Goal: Navigation & Orientation: Find specific page/section

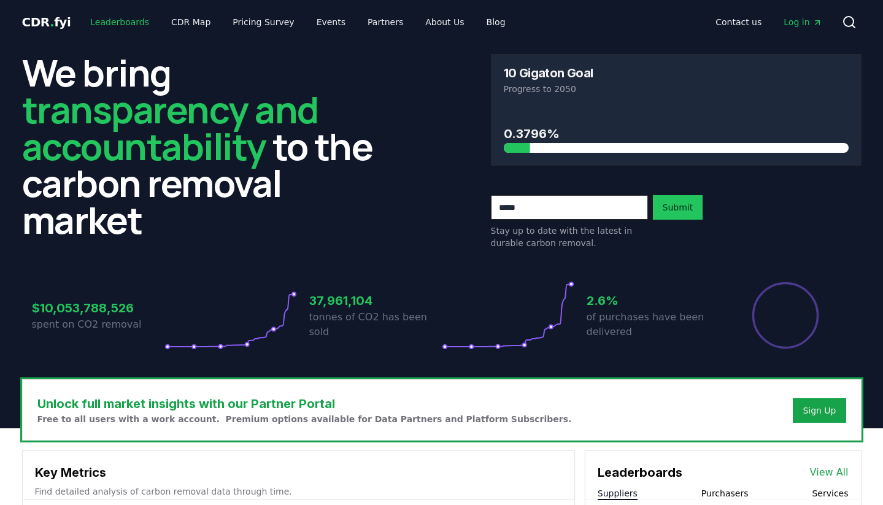
click at [99, 19] on link "Leaderboards" at bounding box center [119, 22] width 79 height 22
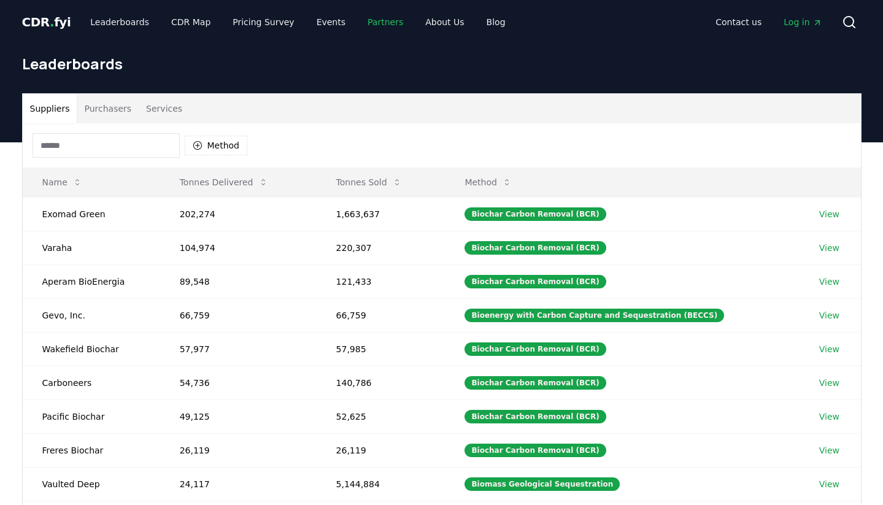
click at [366, 21] on link "Partners" at bounding box center [385, 22] width 55 height 22
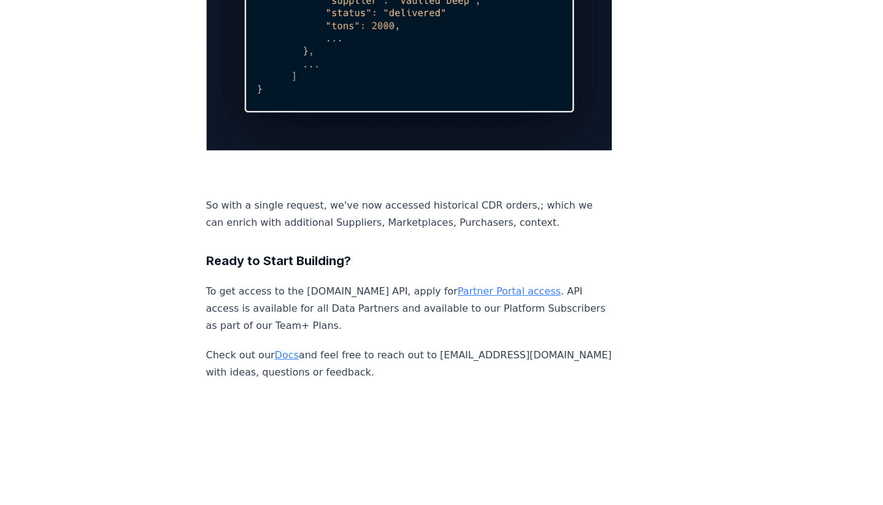
scroll to position [1645, 0]
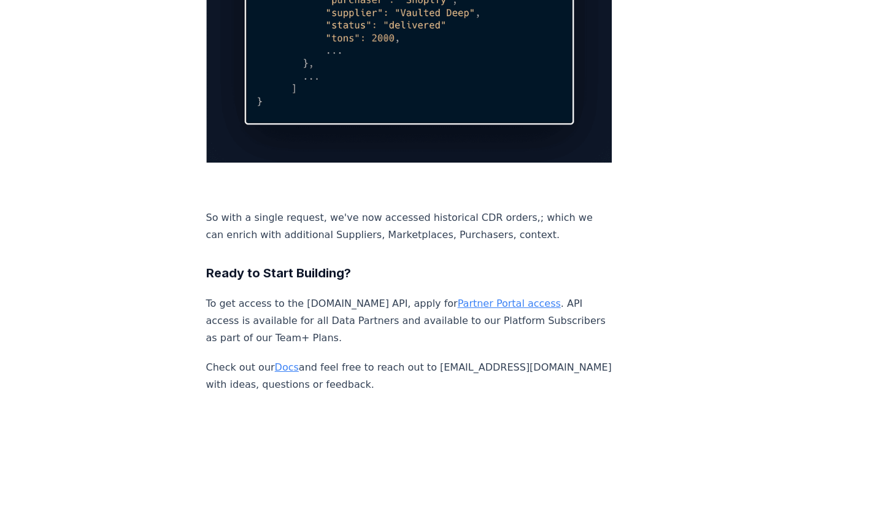
click at [280, 362] on link "Docs" at bounding box center [287, 368] width 24 height 12
